Goal: Task Accomplishment & Management: Manage account settings

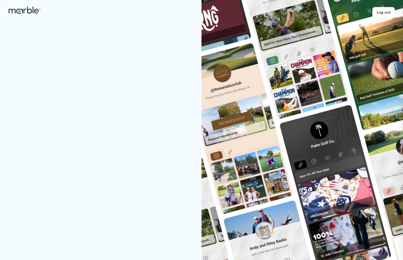
click at [386, 15] on h4 "Log out" at bounding box center [384, 12] width 14 height 7
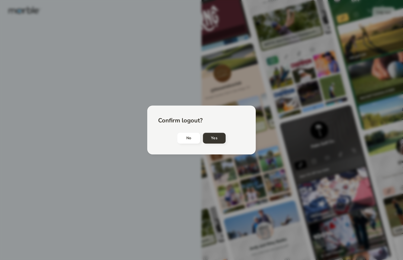
click at [187, 139] on h4 "No" at bounding box center [188, 138] width 5 height 7
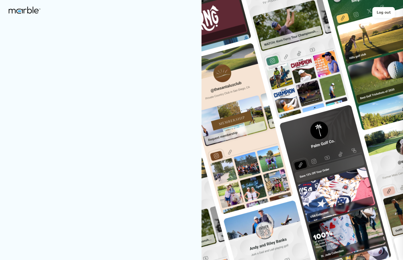
click at [377, 10] on h4 "Log out" at bounding box center [384, 12] width 14 height 7
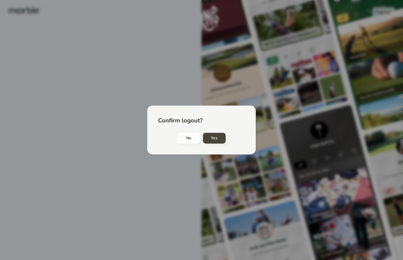
click at [213, 140] on h4 "Yes" at bounding box center [214, 138] width 7 height 7
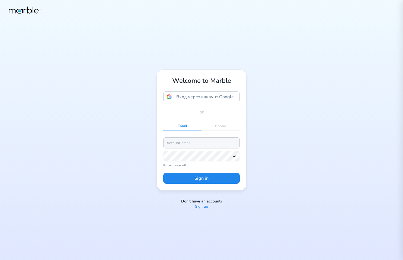
click at [212, 145] on input "email" at bounding box center [201, 142] width 76 height 11
paste input "[EMAIL_ADDRESS][PERSON_NAME][DOMAIN_NAME]"
type input "[EMAIL_ADDRESS][PERSON_NAME][DOMAIN_NAME]"
click at [207, 177] on button "Sign in" at bounding box center [201, 178] width 76 height 11
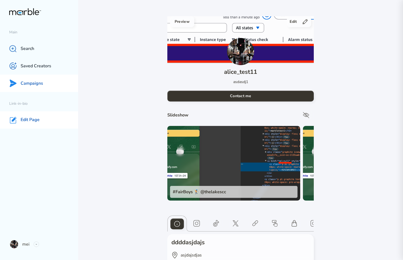
click at [31, 84] on p "Campaigns" at bounding box center [32, 84] width 23 height 6
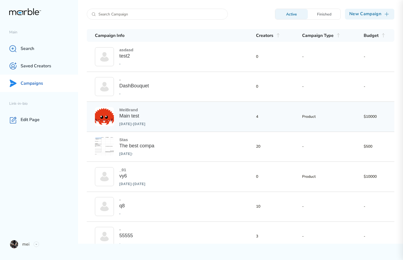
click at [146, 111] on div "MeiBrand" at bounding box center [132, 109] width 26 height 5
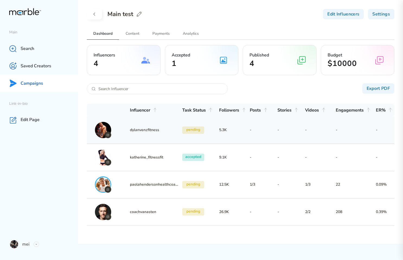
click at [235, 124] on div "dylanvenzfitness pending 5.3K - - - - -" at bounding box center [240, 129] width 307 height 27
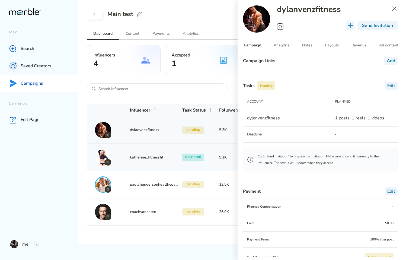
click at [198, 148] on div "[PERSON_NAME] accepted 9.1K - - - - -" at bounding box center [240, 157] width 307 height 27
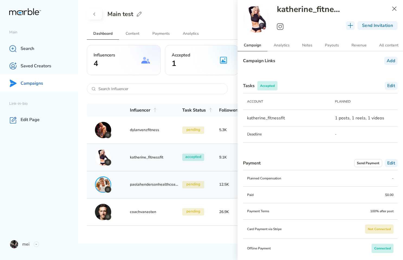
click at [172, 188] on div "paolahendersonhealthcoach" at bounding box center [156, 184] width 52 height 16
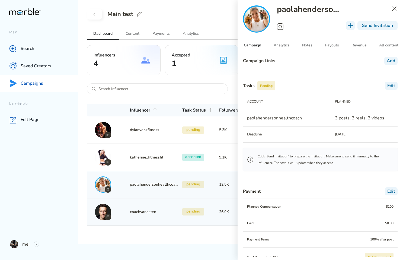
click at [166, 203] on div "coachvanasten pending 26.9K - - 2/2 208 0.39%" at bounding box center [240, 211] width 307 height 27
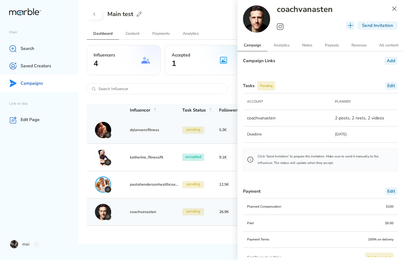
click at [172, 143] on div "dylanvenzfitness pending 5.3K - - - - -" at bounding box center [240, 129] width 307 height 27
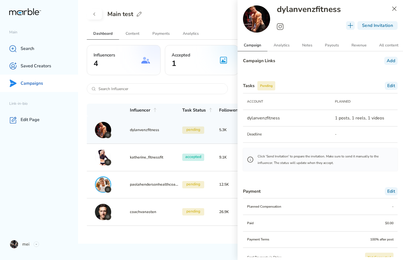
click at [270, 72] on div "Campaign Links Add Tasks Pending Edit ACCOUNT PLANNED dylanvenzfitness 1 posts,…" at bounding box center [320, 154] width 165 height 206
click at [391, 60] on div "Add" at bounding box center [390, 61] width 13 height 8
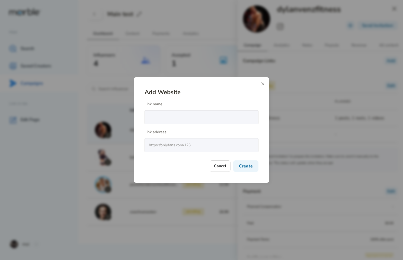
click at [163, 115] on input "text" at bounding box center [199, 117] width 109 height 5
click at [155, 165] on div "Cancel Create" at bounding box center [202, 165] width 114 height 11
drag, startPoint x: 192, startPoint y: 146, endPoint x: 135, endPoint y: 146, distance: 56.9
click at [135, 146] on div "Add Website Link name Link address Cancel Create" at bounding box center [202, 129] width 136 height 105
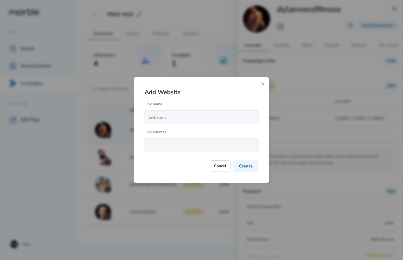
click at [168, 145] on input "text" at bounding box center [199, 144] width 109 height 5
click at [162, 166] on div "Cancel Create" at bounding box center [202, 165] width 114 height 11
